Goal: Find specific page/section

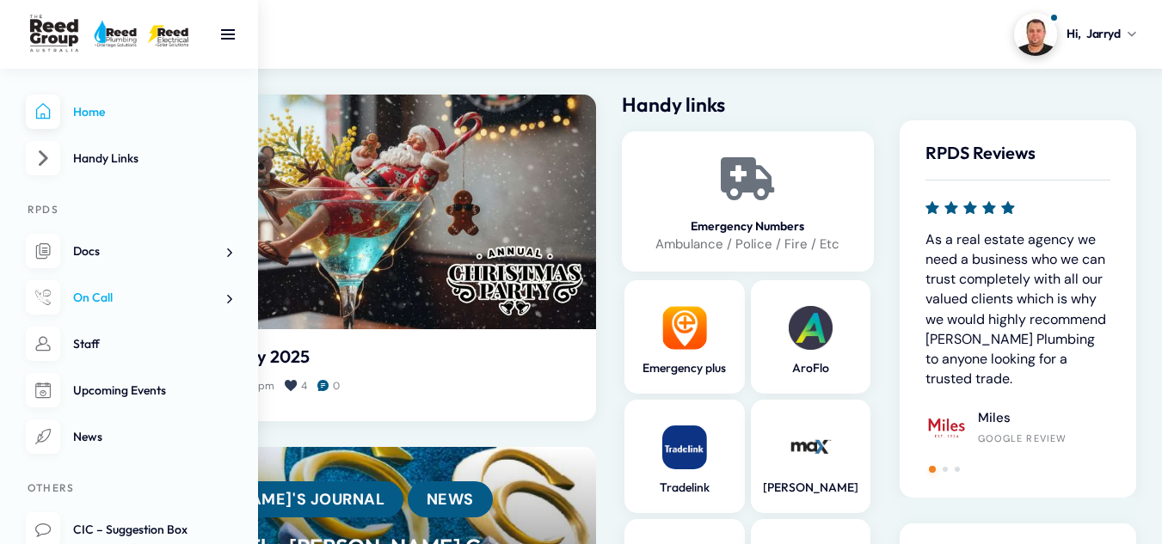
click at [229, 300] on span at bounding box center [223, 299] width 18 height 18
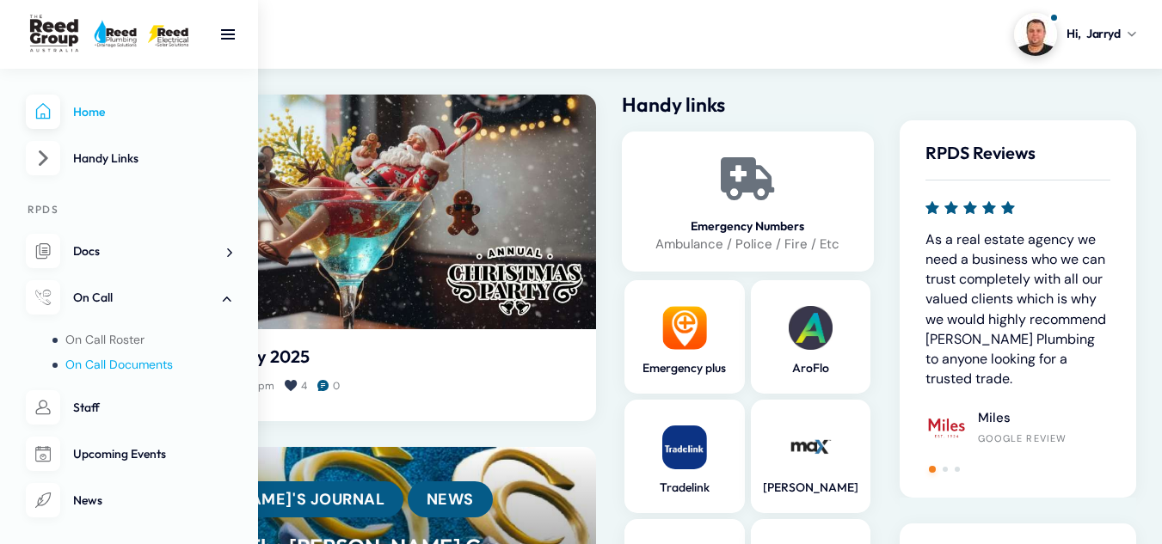
click at [130, 367] on span "On Call Documents" at bounding box center [119, 364] width 108 height 15
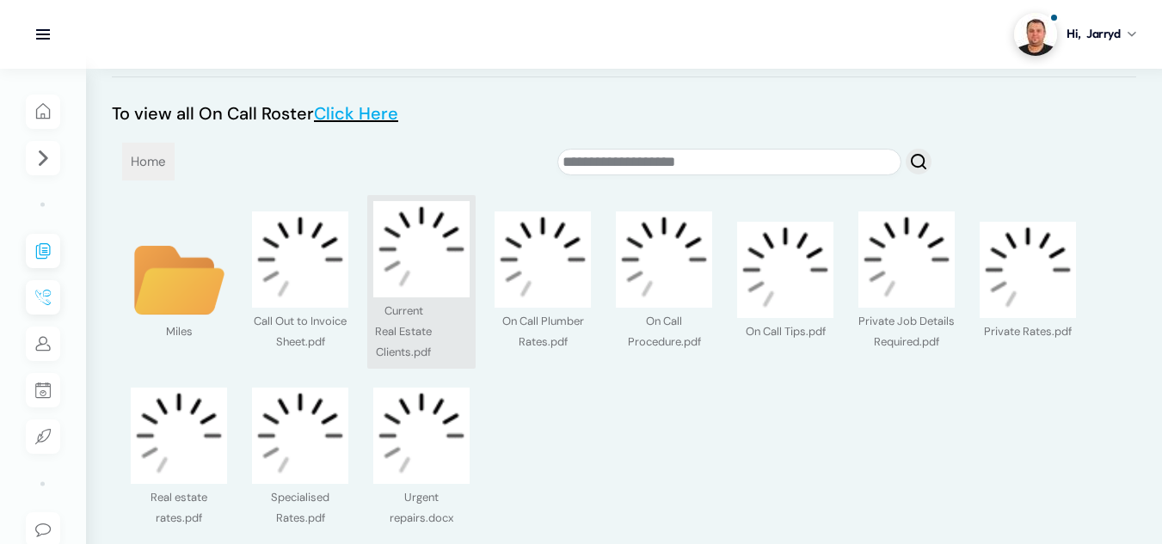
scroll to position [86, 0]
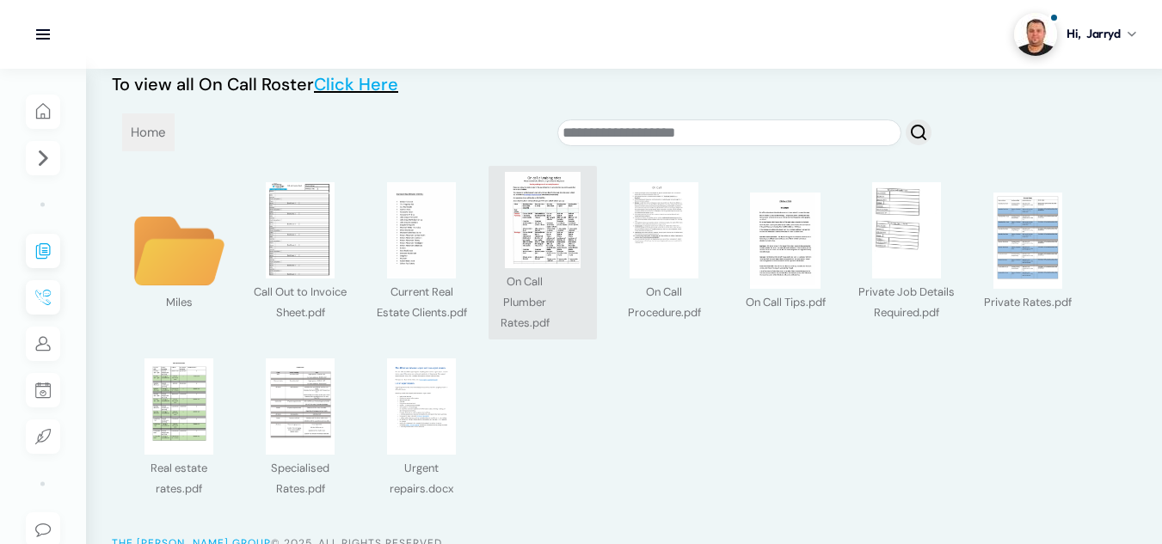
click at [528, 245] on img at bounding box center [543, 220] width 96 height 96
